Goal: Book appointment/travel/reservation

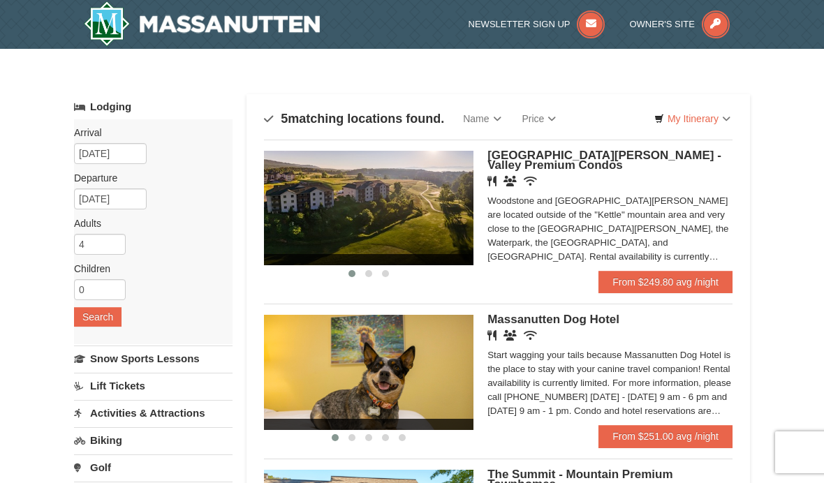
click at [264, 429] on span at bounding box center [158, 424] width 209 height 11
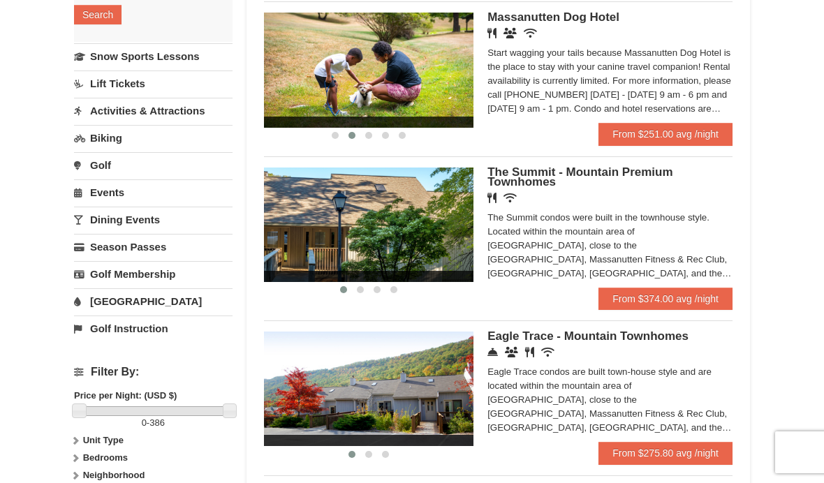
scroll to position [303, 0]
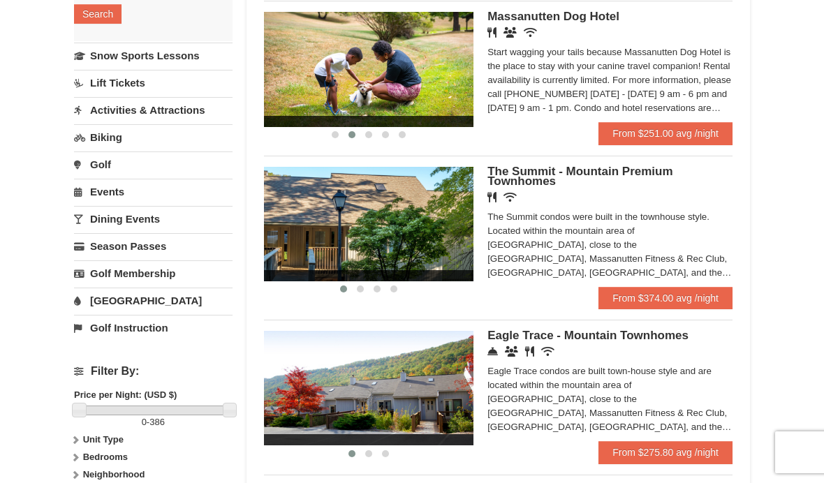
click at [635, 459] on link "From $275.80 avg /night" at bounding box center [665, 452] width 134 height 22
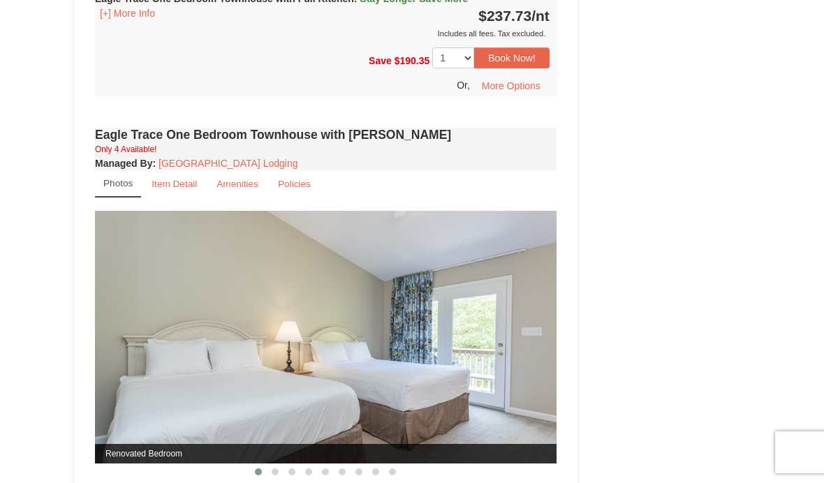
scroll to position [1089, 0]
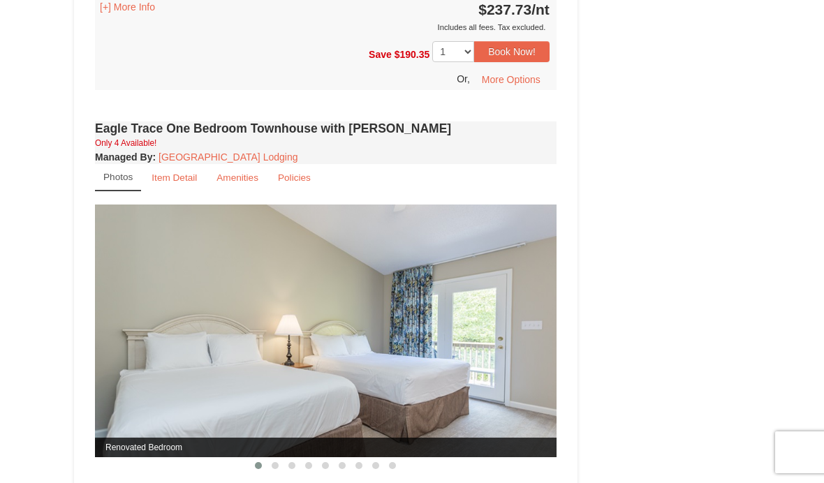
click at [191, 191] on link "Item Detail" at bounding box center [174, 177] width 64 height 27
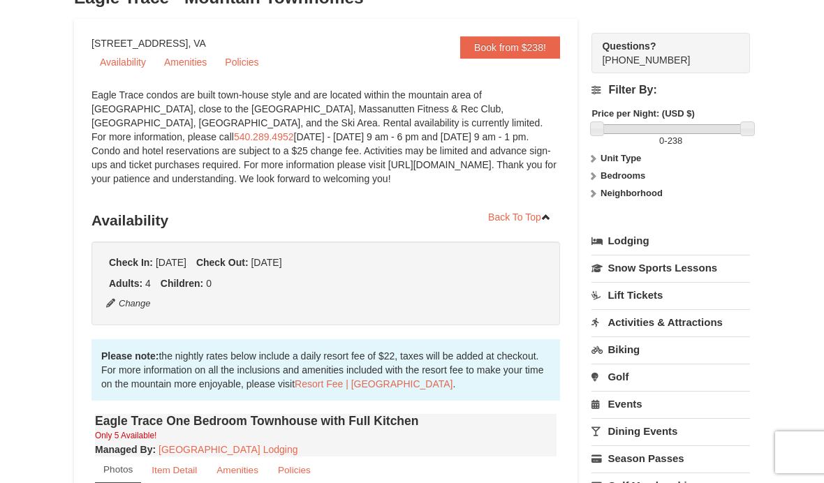
scroll to position [0, 0]
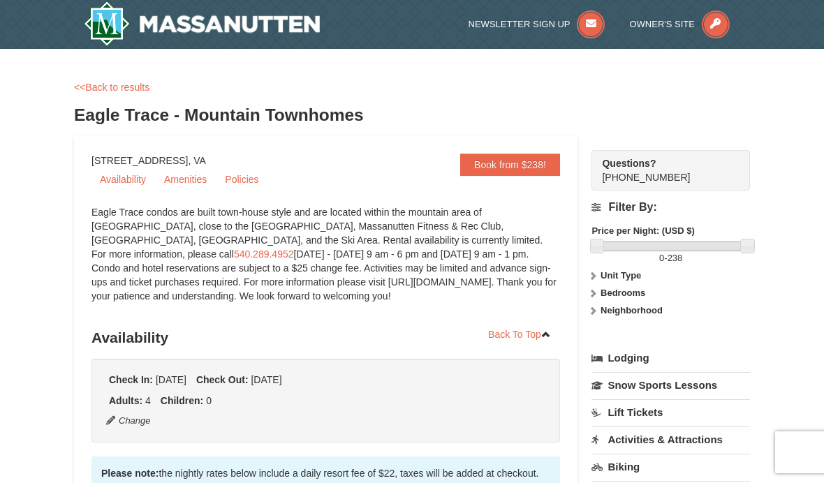
click at [87, 87] on link "<<Back to results" at bounding box center [111, 87] width 75 height 11
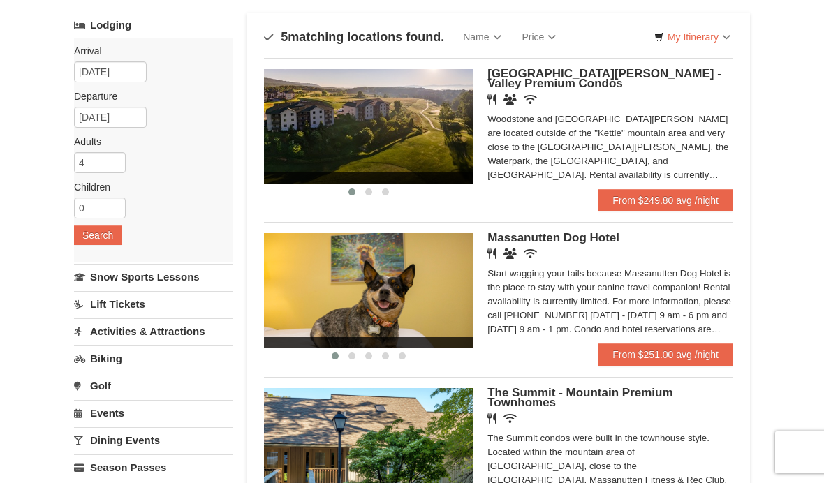
scroll to position [111, 0]
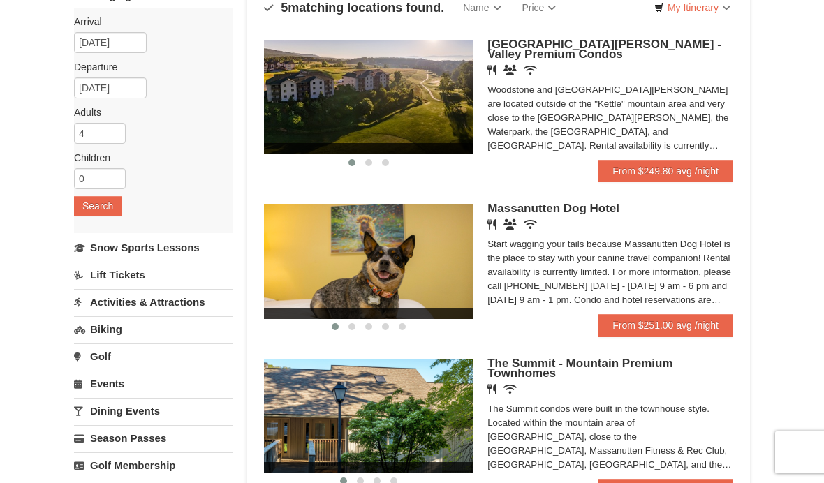
click at [108, 251] on link "Snow Sports Lessons" at bounding box center [153, 248] width 159 height 26
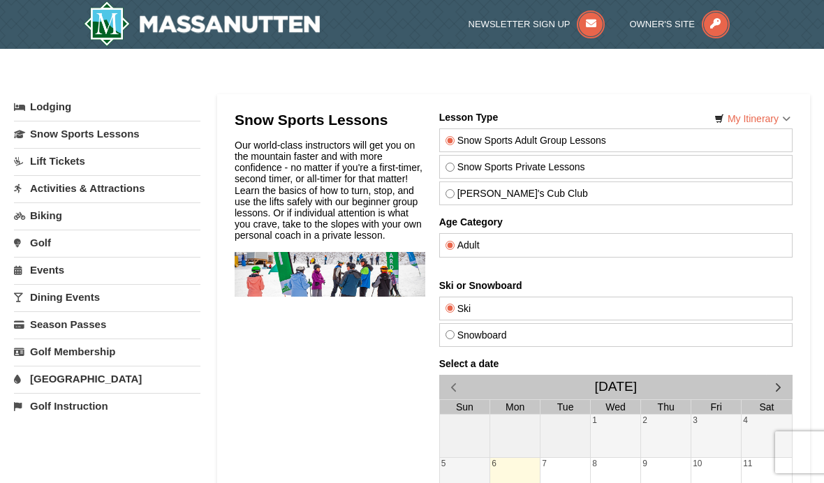
click at [29, 305] on link "Dining Events" at bounding box center [107, 297] width 186 height 26
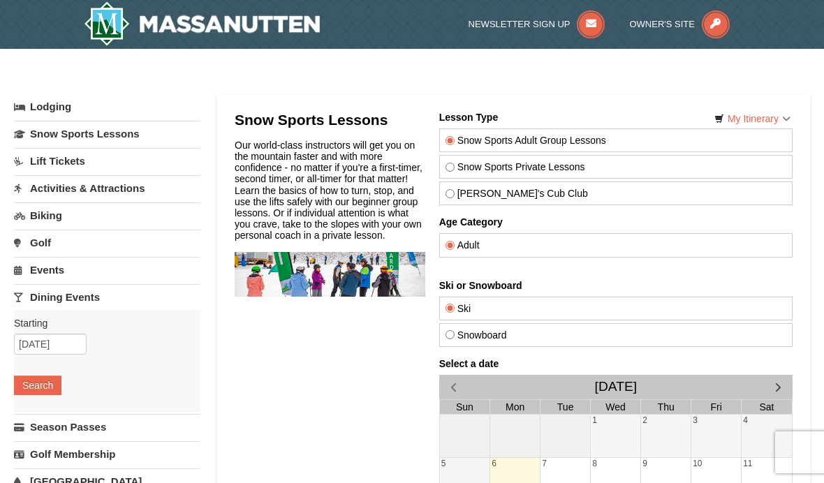
click at [37, 303] on link "Dining Events" at bounding box center [107, 297] width 186 height 26
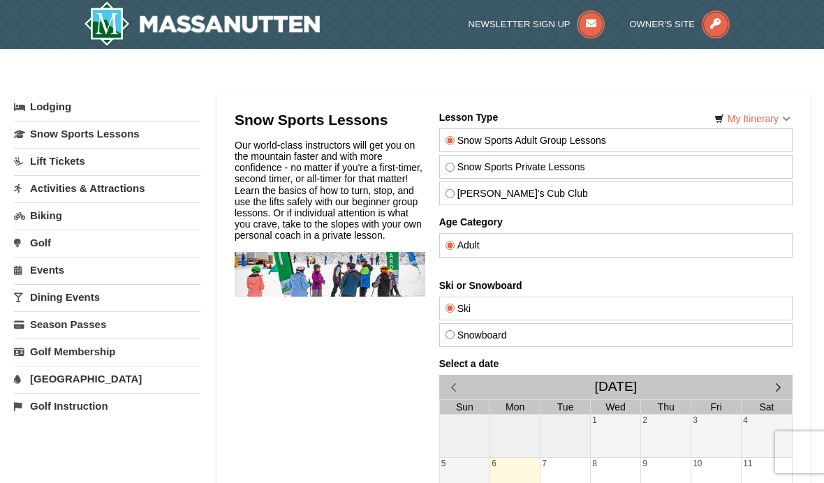
click at [59, 184] on link "Activities & Attractions" at bounding box center [107, 188] width 186 height 26
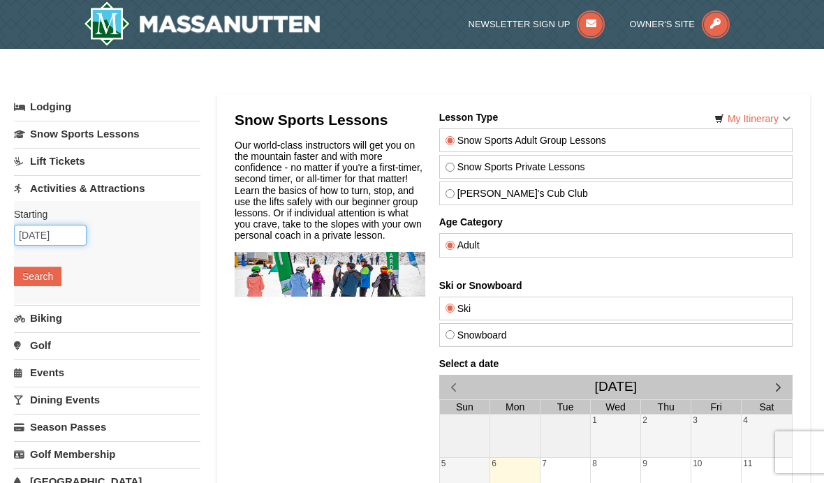
click at [46, 228] on input "10/06/2025" at bounding box center [50, 235] width 73 height 21
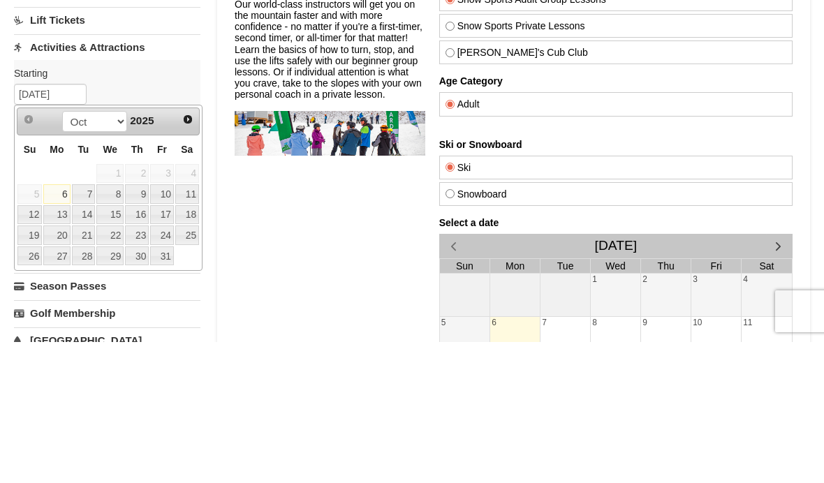
click at [183, 255] on span "Next" at bounding box center [187, 260] width 11 height 11
click at [182, 255] on span "Next" at bounding box center [187, 260] width 11 height 11
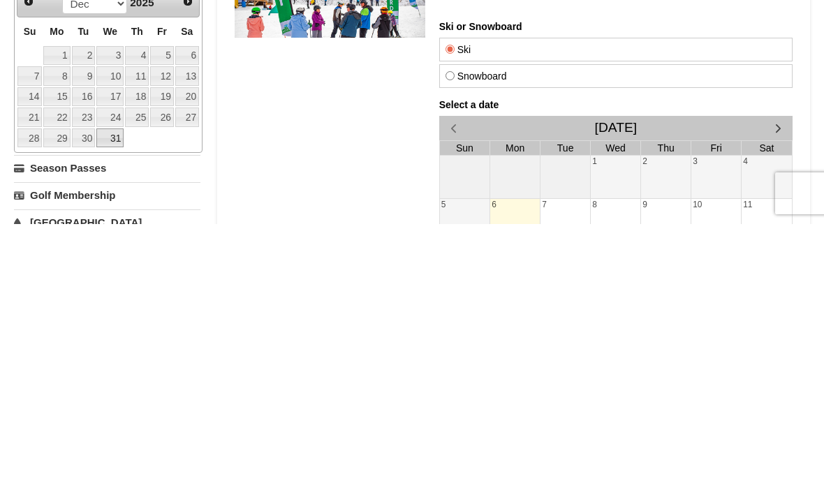
click at [112, 388] on link "31" at bounding box center [109, 398] width 27 height 20
type input "[DATE]"
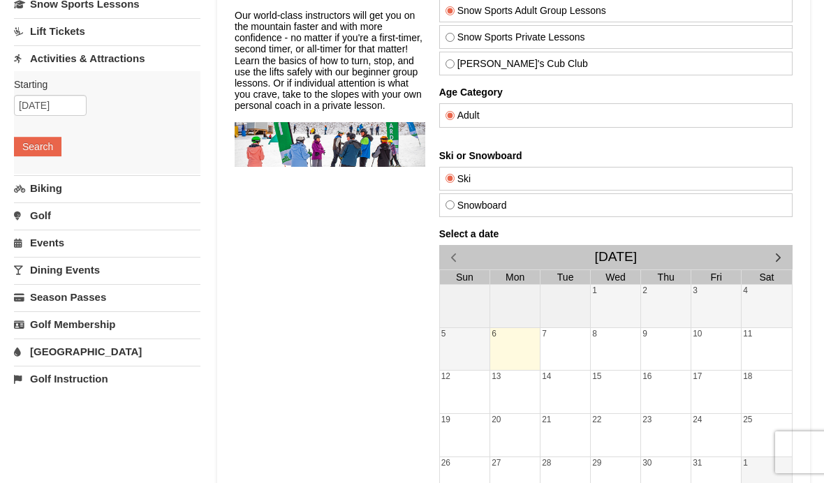
scroll to position [121, 0]
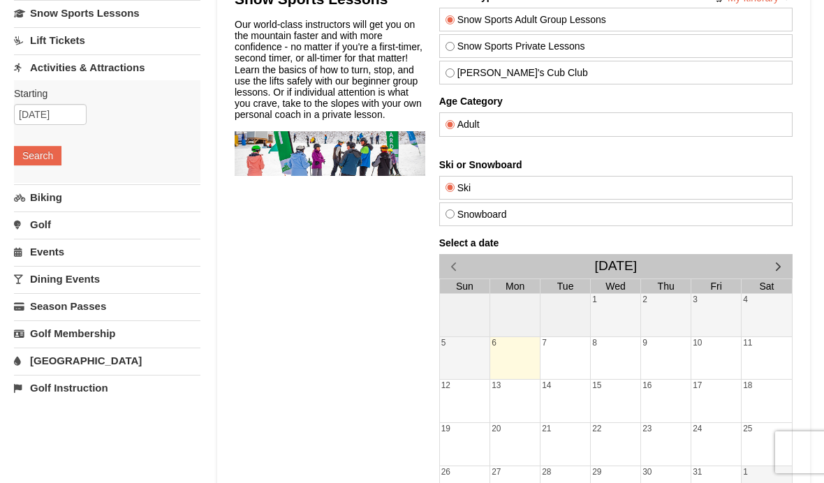
click at [41, 165] on button "Search" at bounding box center [37, 156] width 47 height 20
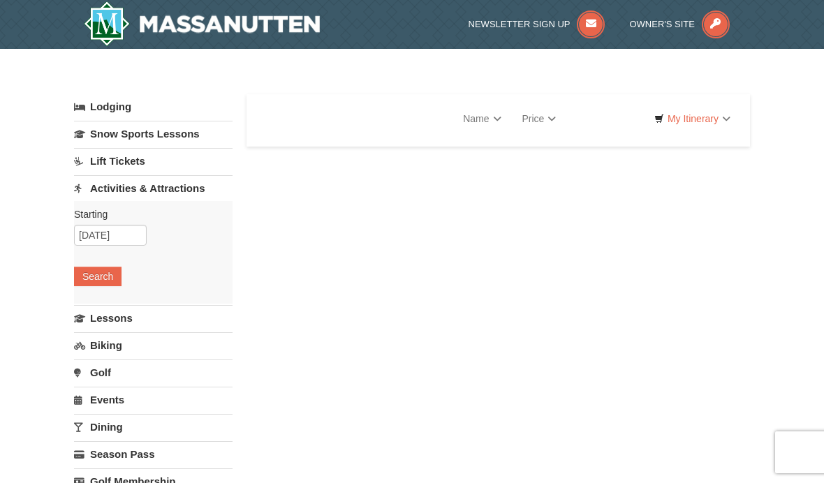
select select "10"
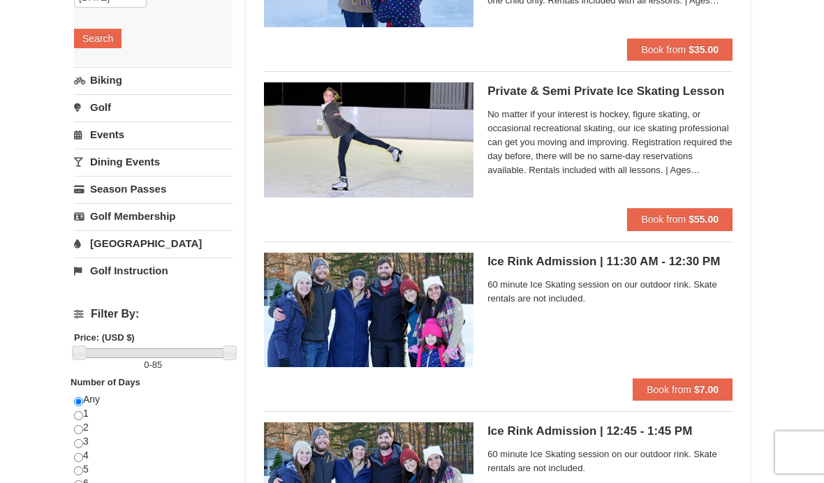
scroll to position [239, 0]
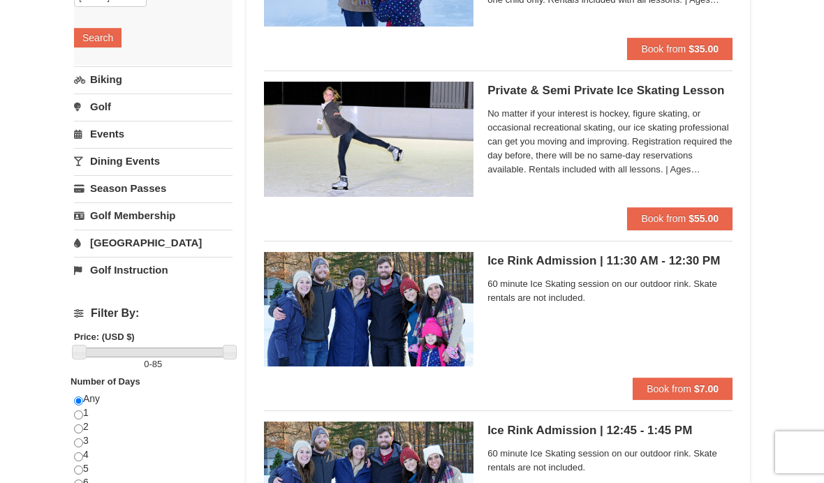
click at [642, 391] on button "Book from $7.00" at bounding box center [683, 389] width 100 height 22
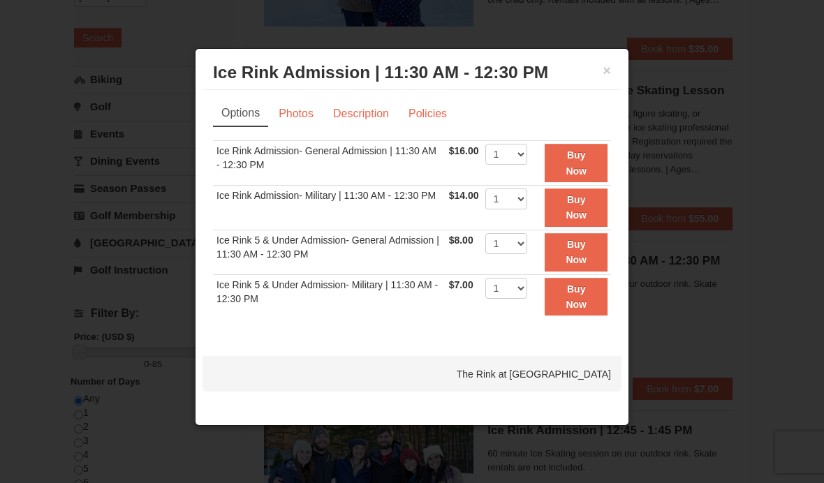
click at [521, 144] on div "Options Photos Description Policies Sorry, no matches found. Please remove some…" at bounding box center [412, 217] width 398 height 232
click at [522, 154] on select "1 2 3 4 5 6 7 8 9 10 11 12 13 14 15 16 17 18 19 20 21 22" at bounding box center [506, 154] width 42 height 21
click at [527, 164] on select "1 2 3 4 5 6 7 8 9 10 11 12 13 14 15 16 17 18 19 20 21 22" at bounding box center [506, 154] width 42 height 21
select select "8"
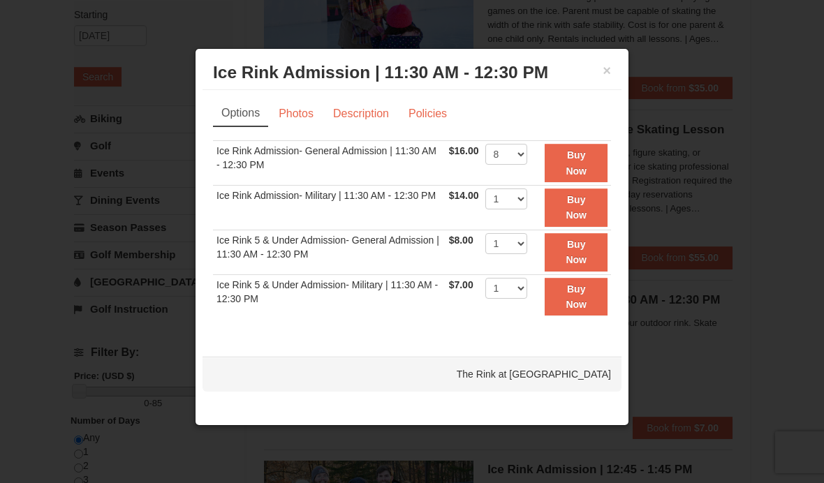
click at [577, 175] on strong "Buy Now" at bounding box center [576, 162] width 21 height 27
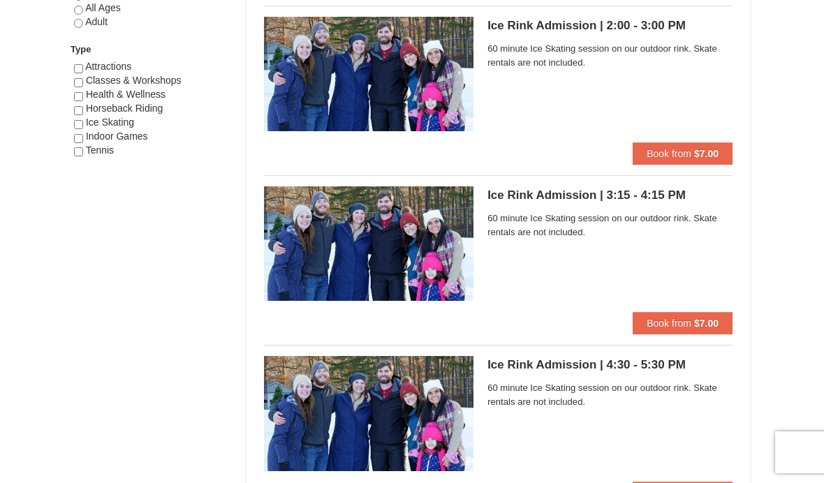
scroll to position [815, 0]
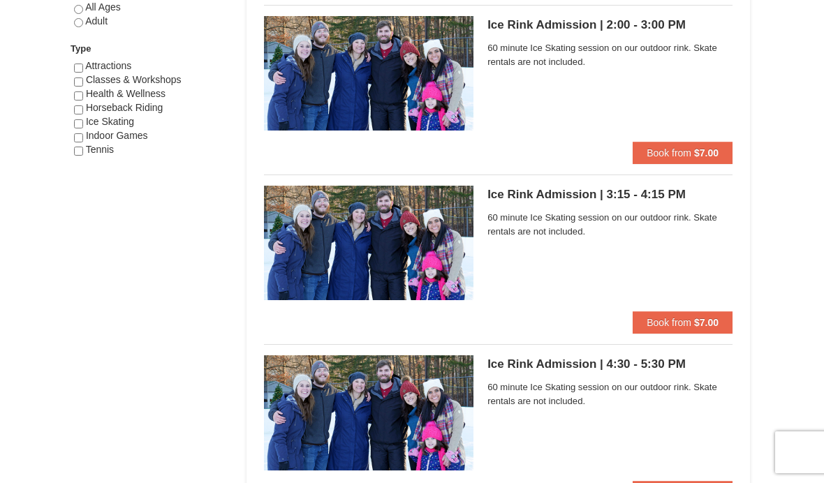
click at [668, 317] on span "Book from" at bounding box center [669, 322] width 45 height 11
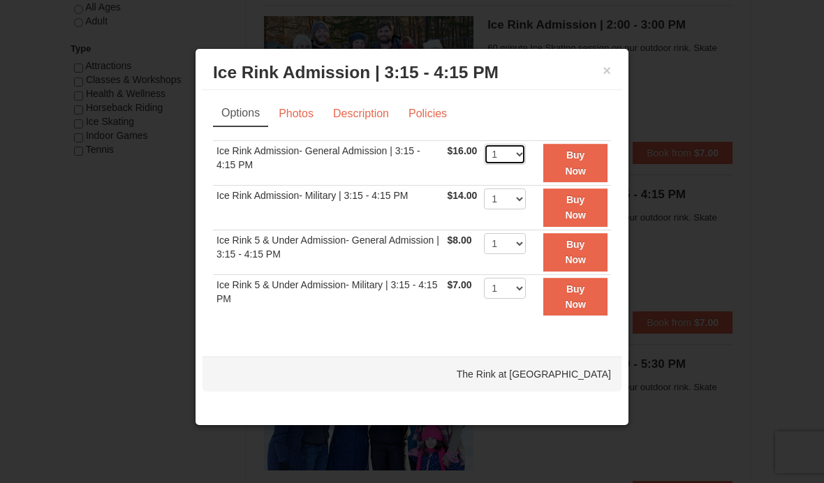
click at [526, 156] on select "1 2 3 4 5 6 7 8 9 10 11 12 13 14 15 16 17 18 19 20 21 22" at bounding box center [505, 154] width 42 height 21
select select "8"
click at [586, 176] on strong "Buy Now" at bounding box center [575, 162] width 21 height 27
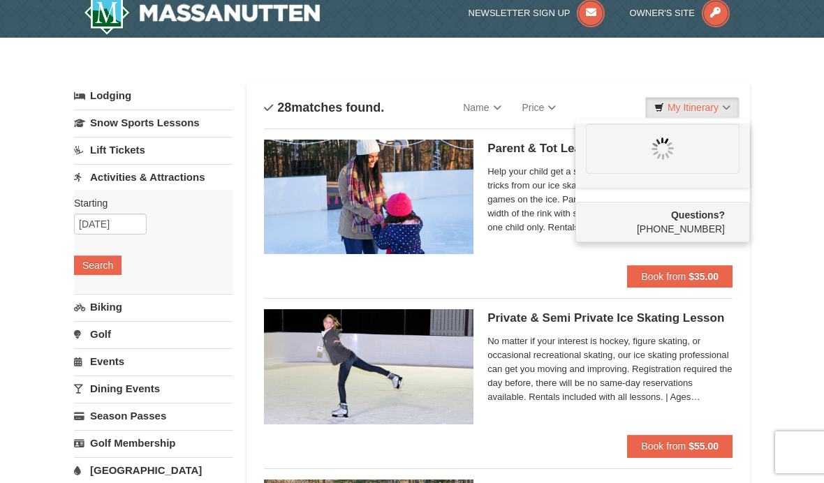
scroll to position [1, 0]
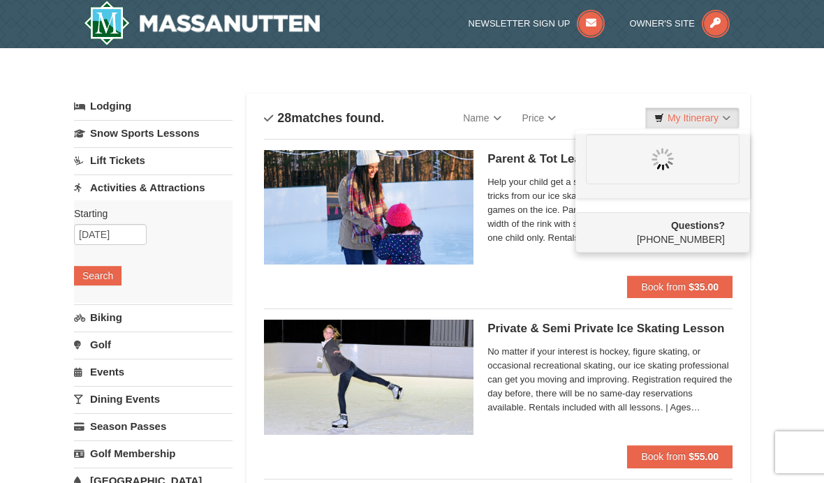
click at [694, 119] on link "My Itinerary" at bounding box center [692, 118] width 94 height 21
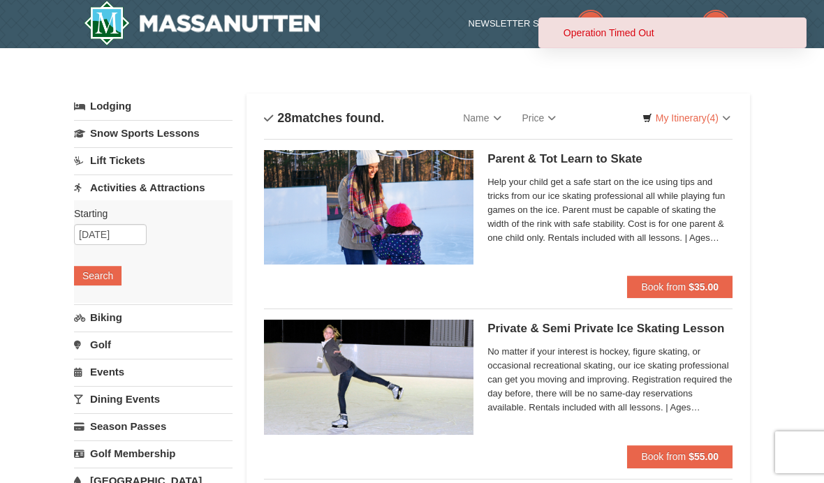
click at [714, 112] on span "(4)" at bounding box center [713, 117] width 12 height 11
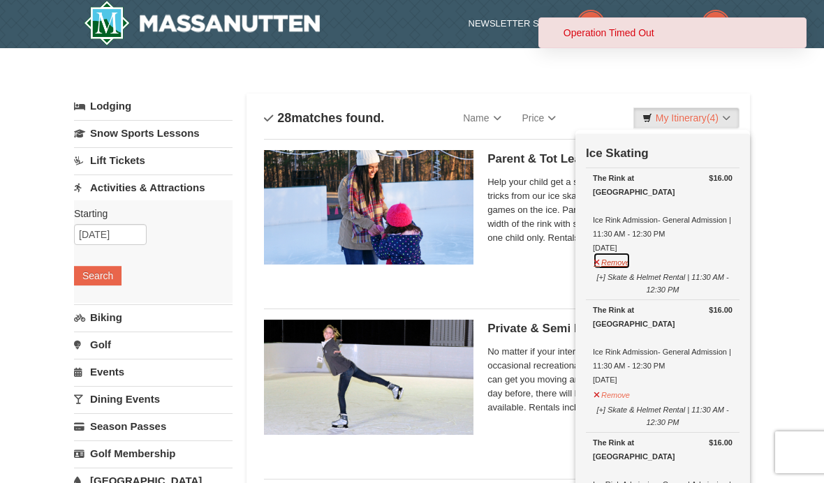
click at [615, 252] on button "Remove" at bounding box center [612, 260] width 38 height 17
click at [615, 267] on button "[+] Skate & Helmet Rental | 11:30 AM - 12:30 PM" at bounding box center [663, 282] width 140 height 30
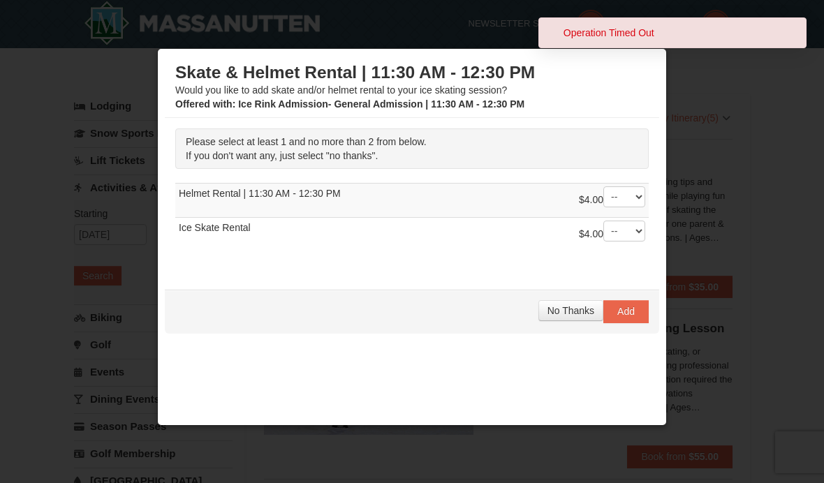
click at [739, 180] on div at bounding box center [412, 241] width 824 height 483
click at [566, 316] on span "No Thanks" at bounding box center [570, 310] width 47 height 11
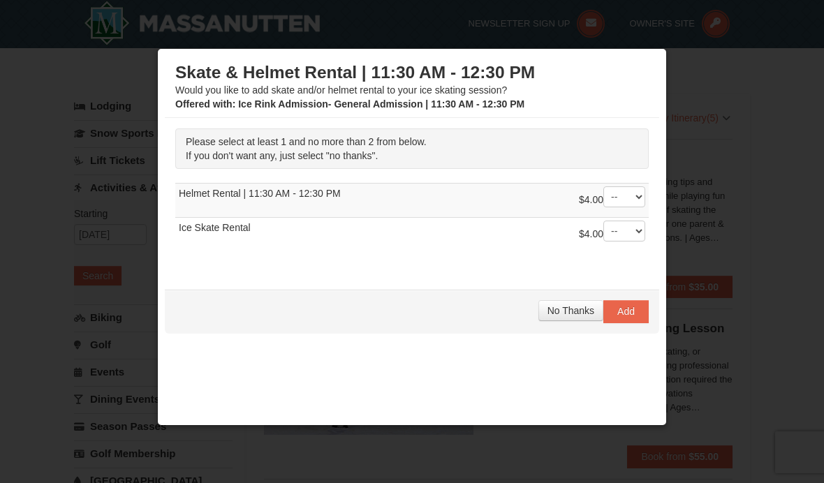
click at [577, 316] on span "No Thanks" at bounding box center [570, 310] width 47 height 11
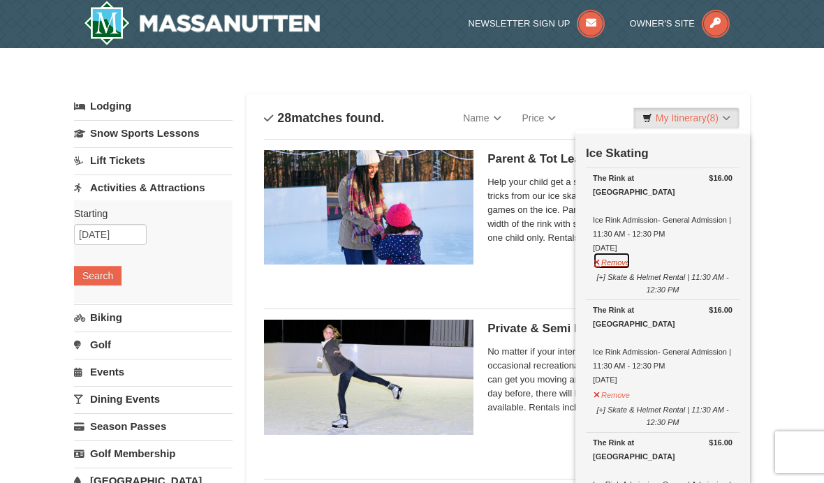
click at [617, 252] on button "Remove" at bounding box center [612, 260] width 38 height 17
click at [620, 252] on button "Remove" at bounding box center [612, 260] width 38 height 17
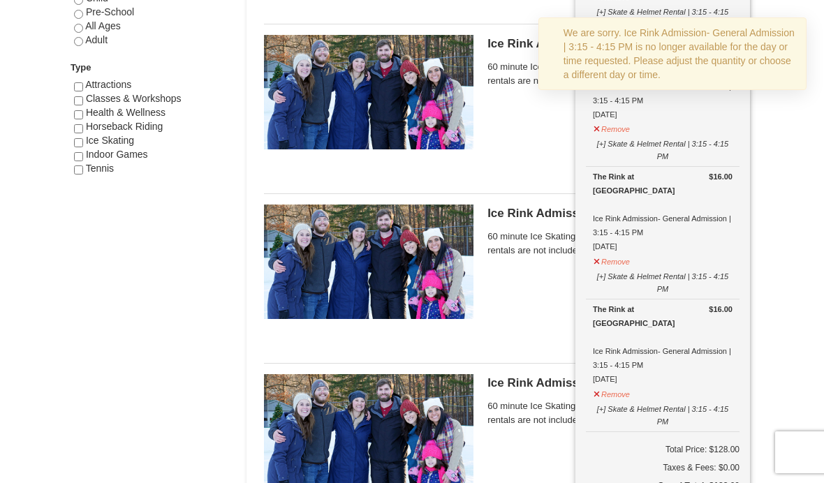
scroll to position [797, 0]
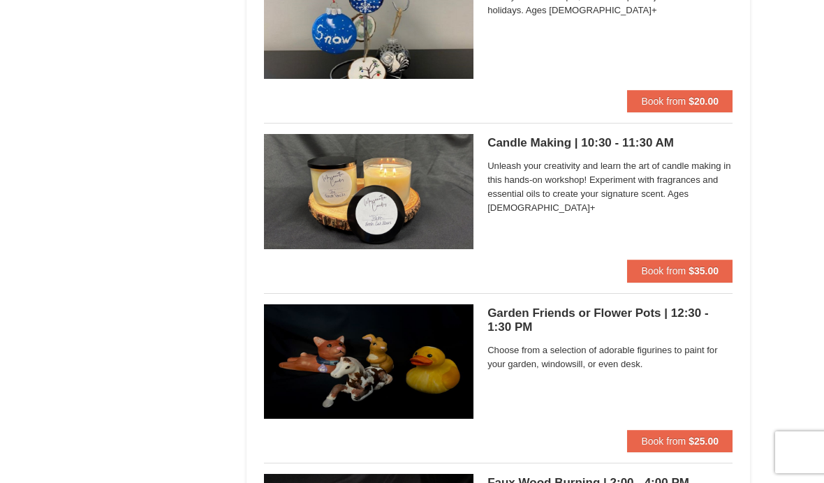
scroll to position [3908, 0]
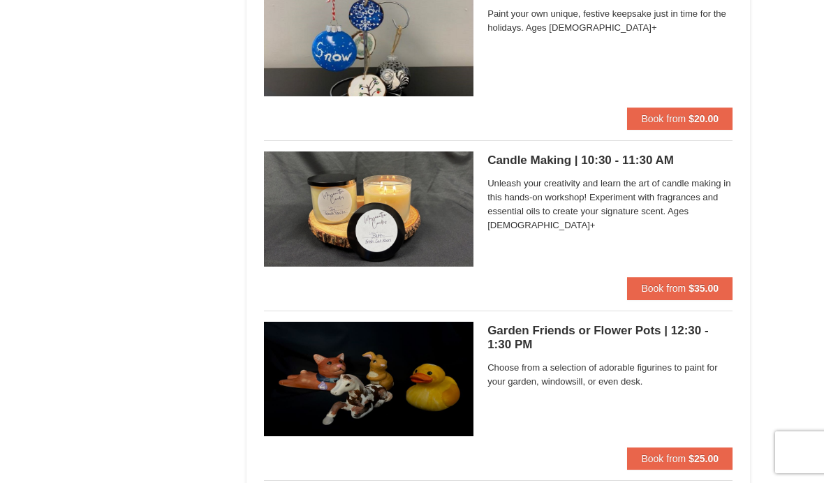
click at [694, 277] on button "Book from $35.00" at bounding box center [679, 288] width 105 height 22
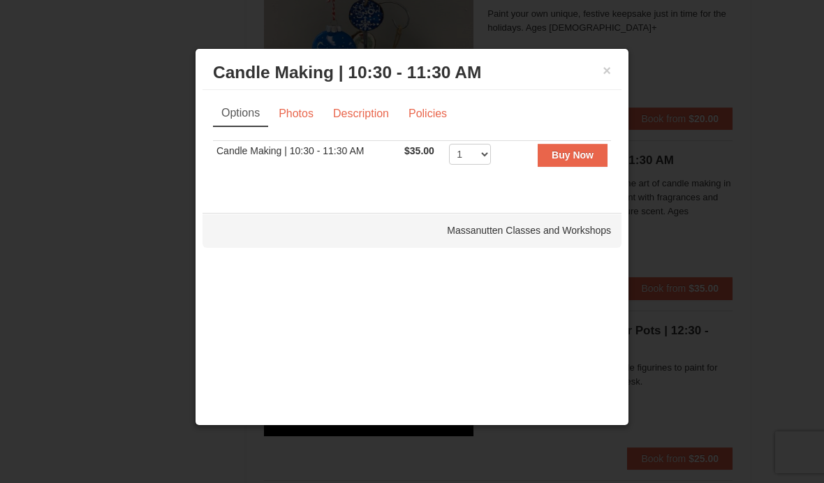
click at [577, 157] on strong "Buy Now" at bounding box center [573, 154] width 42 height 11
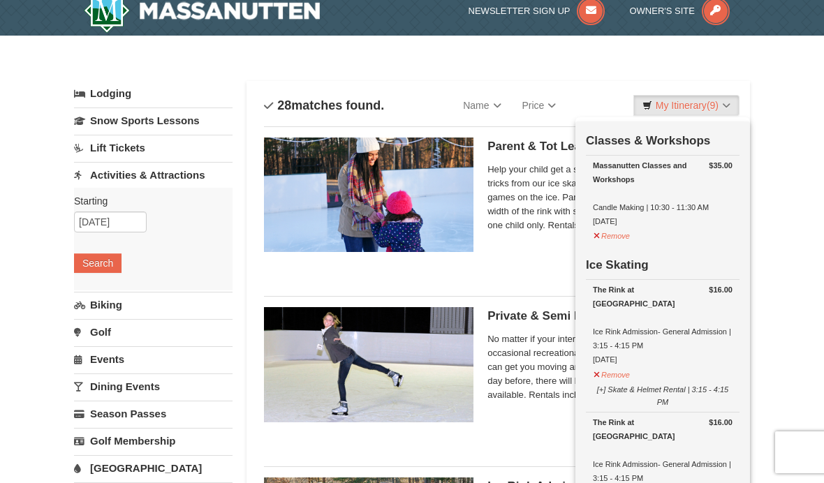
scroll to position [15, 0]
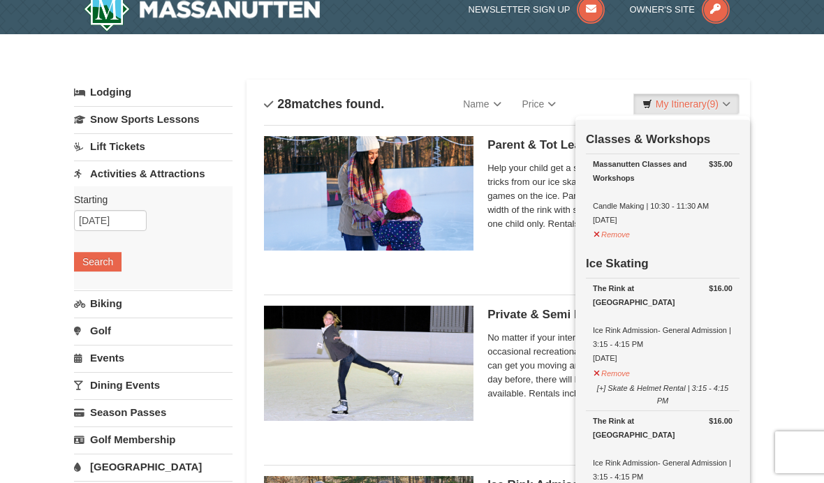
click at [170, 311] on link "Biking" at bounding box center [153, 303] width 159 height 26
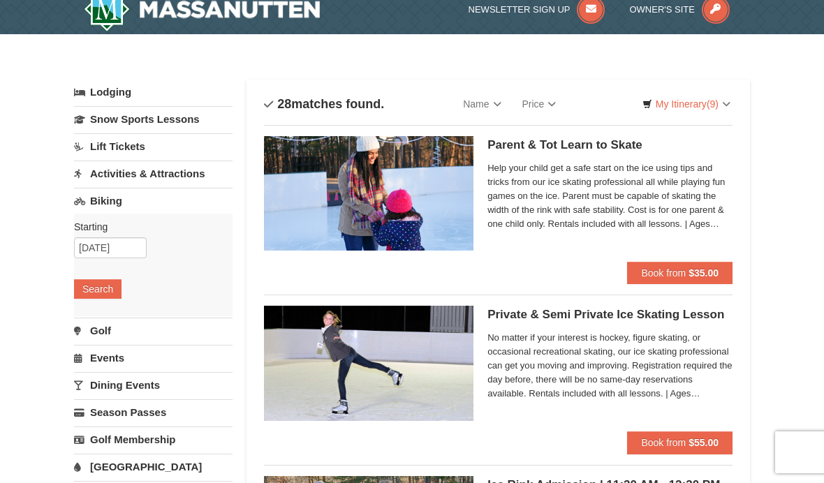
click at [162, 364] on link "Events" at bounding box center [153, 358] width 159 height 26
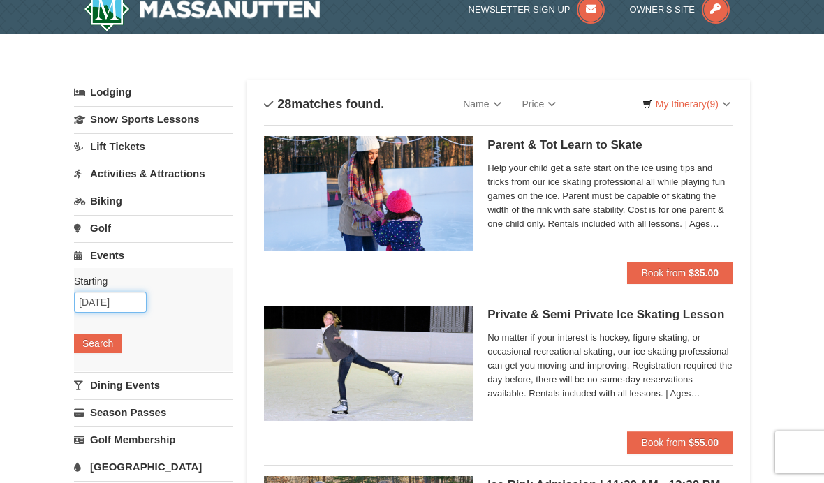
click at [135, 306] on input "[DATE]" at bounding box center [110, 302] width 73 height 21
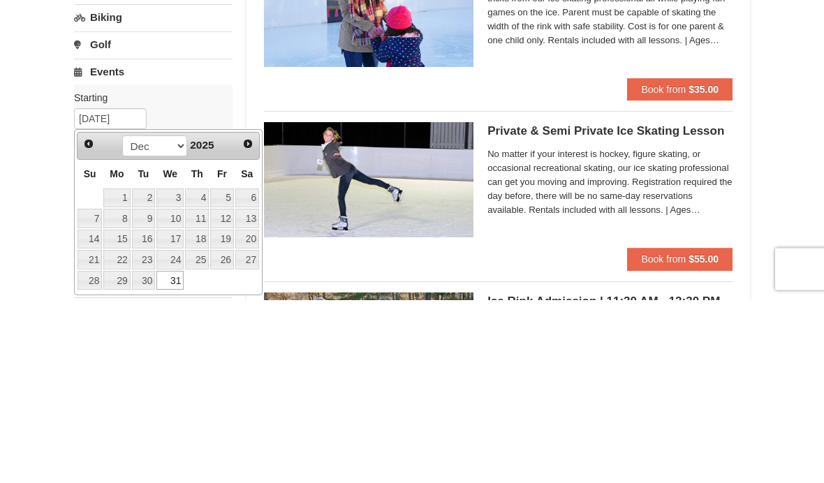
click at [232, 268] on div "Starting Please format dates MM/DD/YYYY Please format dates MM/DD/YYYY 12/31/20…" at bounding box center [153, 319] width 159 height 103
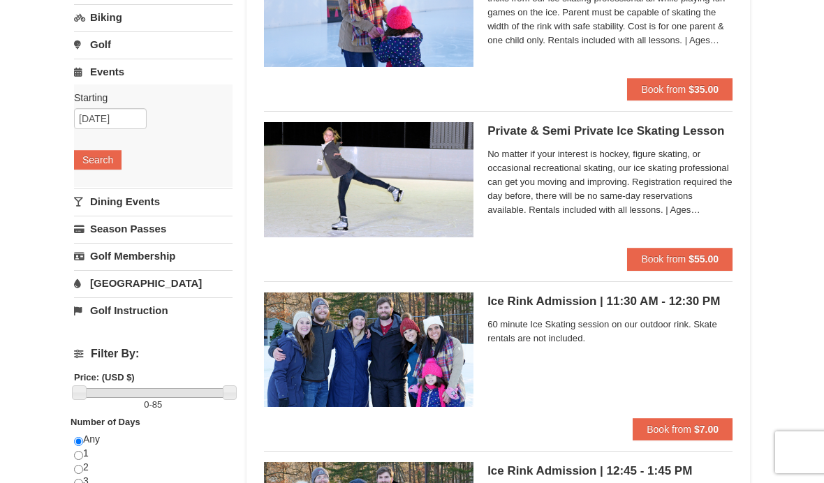
click at [128, 160] on div "Starting Please format dates MM/DD/YYYY Please format dates MM/DD/YYYY 12/31/20…" at bounding box center [153, 135] width 159 height 103
click at [121, 160] on button "Search" at bounding box center [97, 160] width 47 height 20
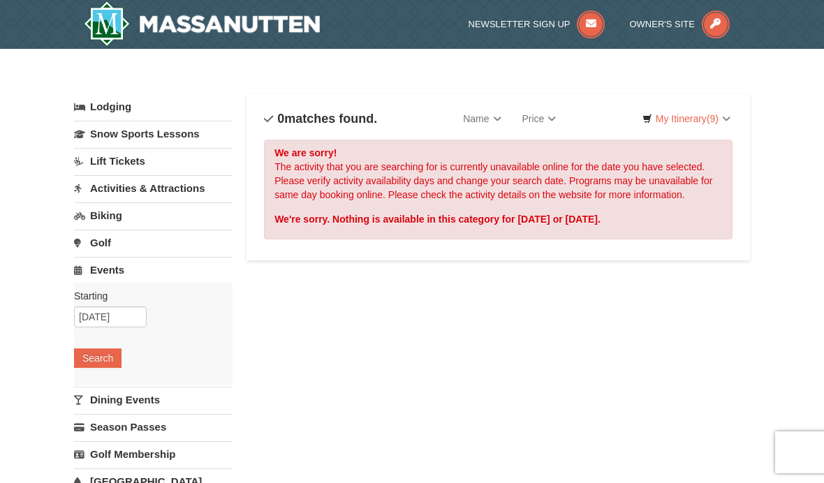
click at [98, 406] on link "Dining Events" at bounding box center [153, 400] width 159 height 26
click at [97, 392] on button "Search" at bounding box center [97, 386] width 47 height 20
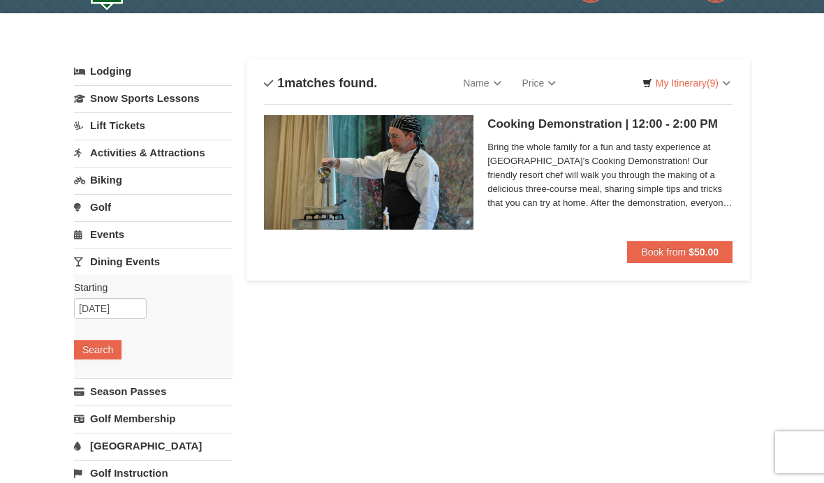
scroll to position [101, 0]
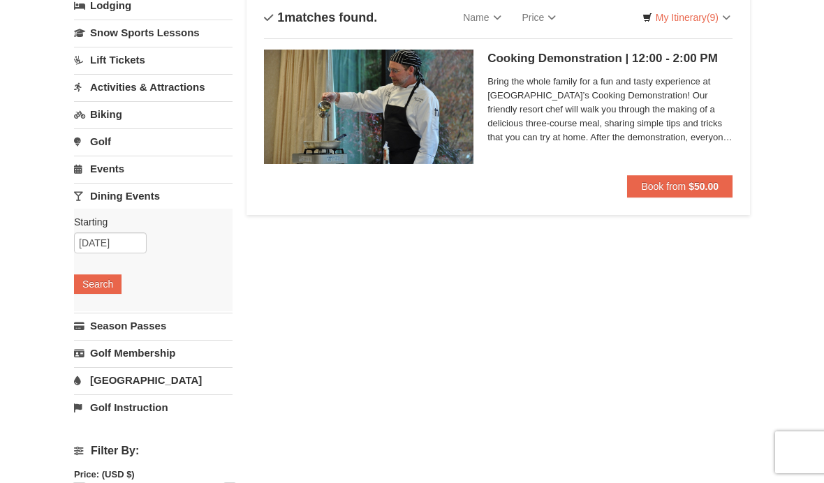
click at [96, 325] on link "Season Passes" at bounding box center [153, 326] width 159 height 26
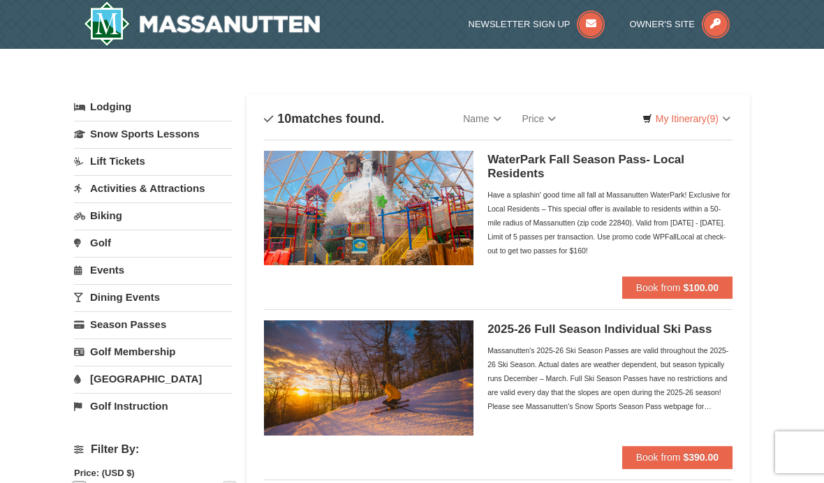
click at [97, 103] on link "Lodging" at bounding box center [153, 106] width 159 height 25
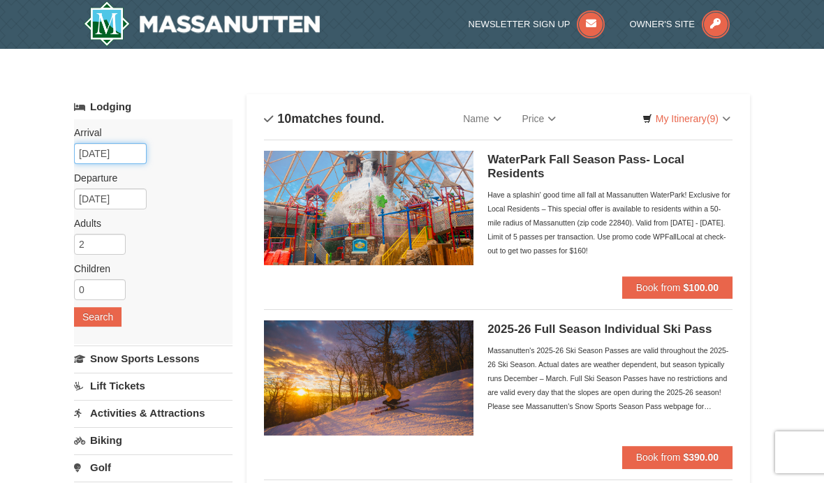
click at [113, 147] on input "[DATE]" at bounding box center [110, 153] width 73 height 21
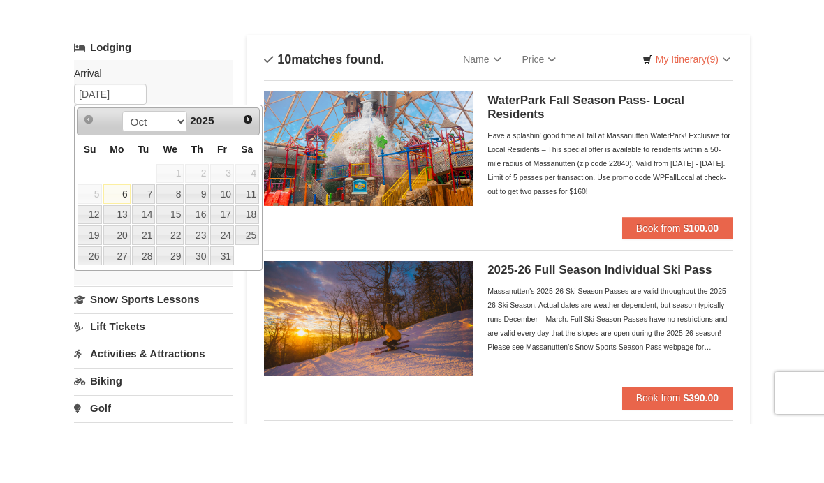
click at [235, 167] on div "Prev Next Oct Nov [DATE]" at bounding box center [168, 181] width 183 height 28
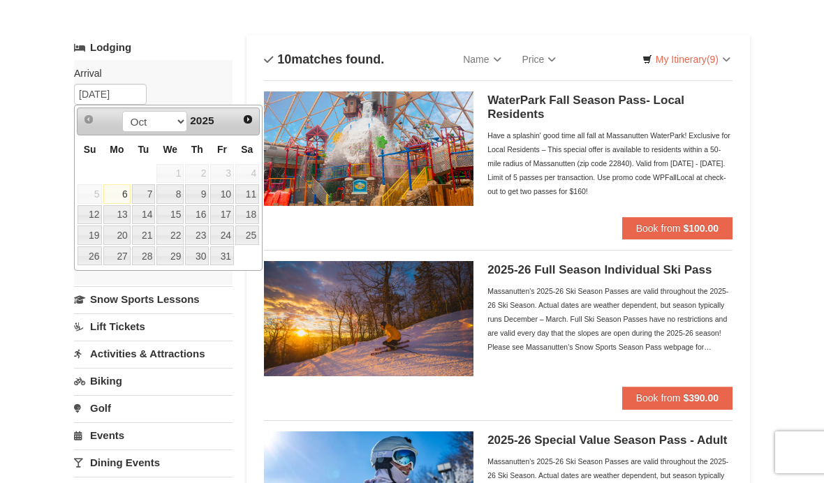
click at [242, 112] on link "Next" at bounding box center [248, 120] width 20 height 20
click at [238, 112] on link "Next" at bounding box center [247, 119] width 21 height 21
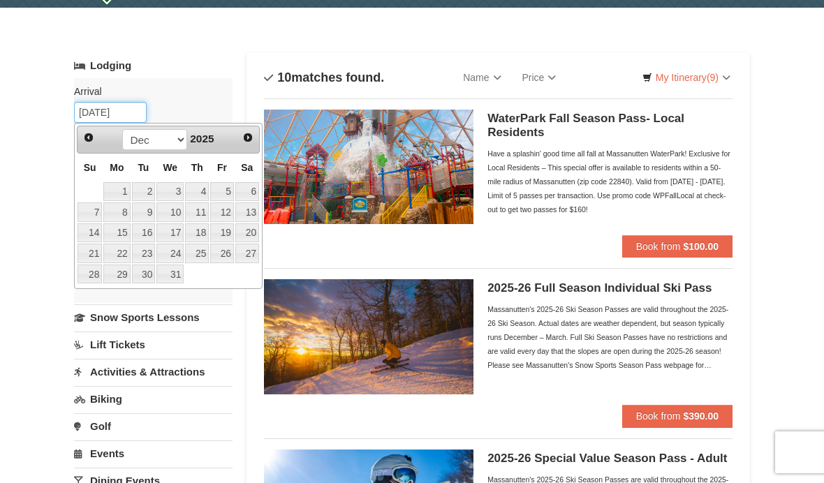
scroll to position [41, 0]
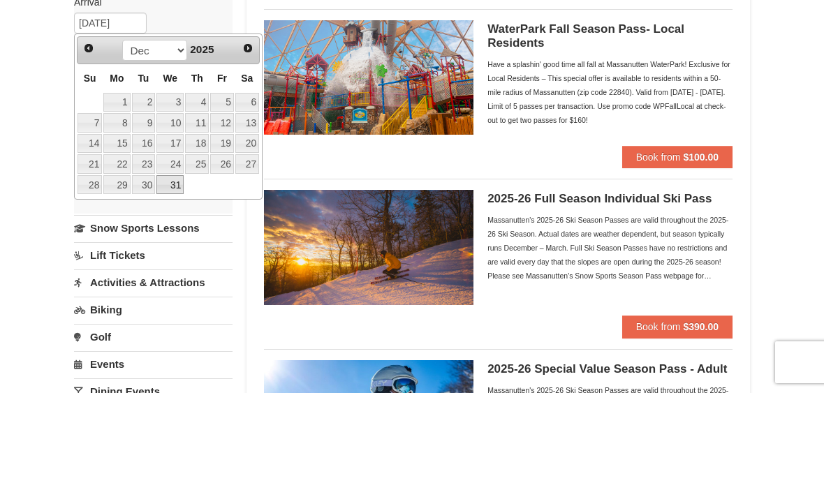
click at [172, 265] on link "31" at bounding box center [169, 275] width 27 height 20
type input "[DATE]"
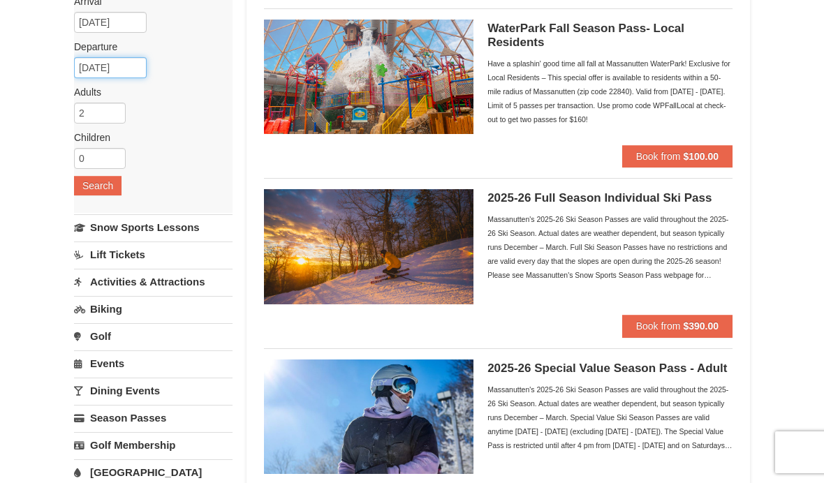
click at [120, 58] on input "01/01/2026" at bounding box center [110, 67] width 73 height 21
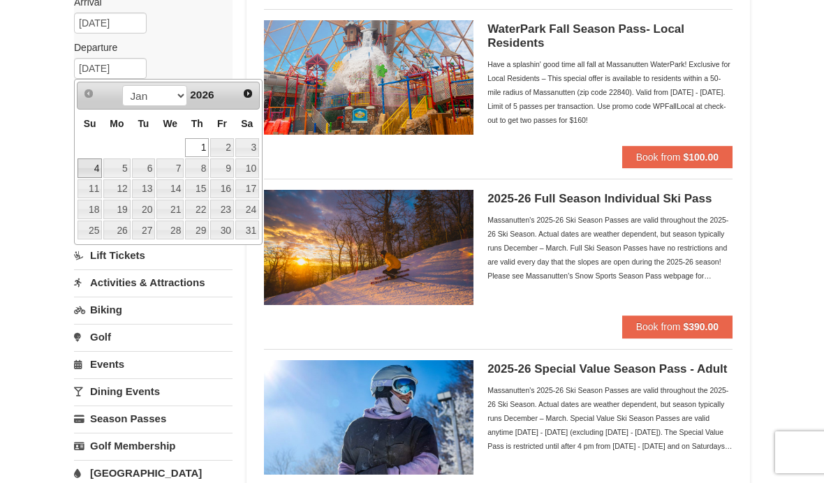
click at [96, 166] on link "4" at bounding box center [90, 169] width 24 height 20
type input "[DATE]"
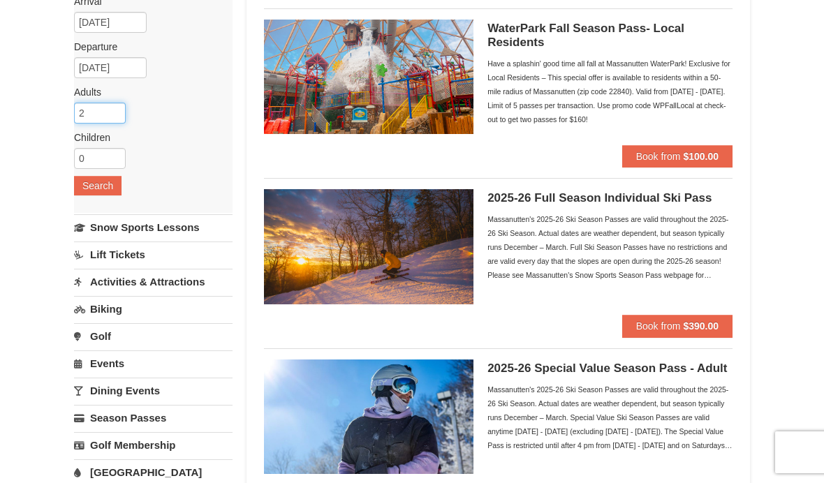
click at [105, 108] on input "2" at bounding box center [100, 113] width 52 height 21
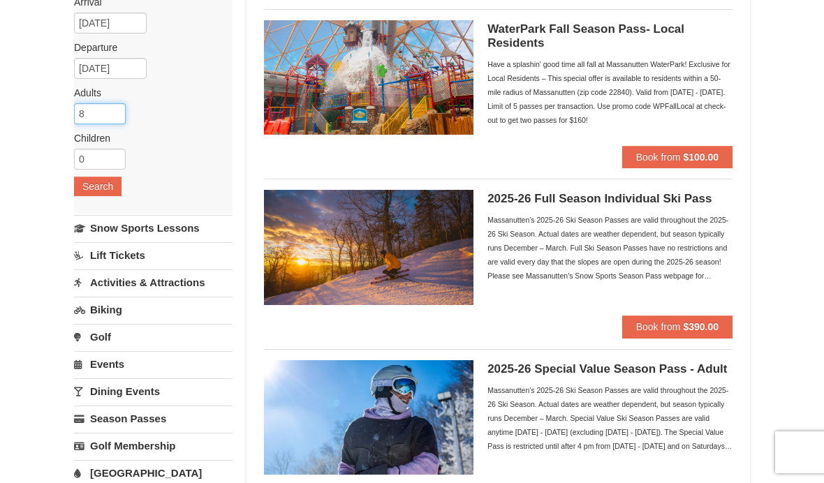
type input "8"
click at [95, 185] on button "Search" at bounding box center [97, 187] width 47 height 20
